Goal: Information Seeking & Learning: Learn about a topic

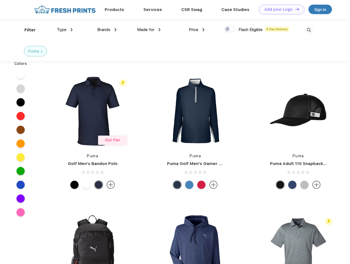
click at [280, 9] on link "Add your Logo Design Tool" at bounding box center [281, 10] width 45 height 10
click at [0, 0] on div "Design Tool" at bounding box center [0, 0] width 0 height 0
click at [295, 9] on link "Add your Logo Design Tool" at bounding box center [281, 10] width 45 height 10
click at [26, 30] on div "Filter" at bounding box center [29, 30] width 11 height 6
click at [65, 30] on span "Type" at bounding box center [62, 29] width 10 height 5
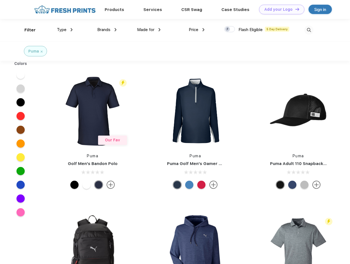
click at [107, 30] on span "Brands" at bounding box center [103, 29] width 13 height 5
click at [149, 30] on span "Made for" at bounding box center [145, 29] width 17 height 5
click at [197, 30] on span "Price" at bounding box center [194, 29] width 10 height 5
click at [230, 29] on div at bounding box center [229, 29] width 11 height 6
click at [228, 29] on input "checkbox" at bounding box center [226, 28] width 4 height 4
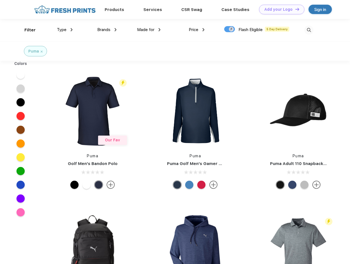
click at [309, 30] on img at bounding box center [309, 30] width 9 height 9
